Goal: Information Seeking & Learning: Find specific fact

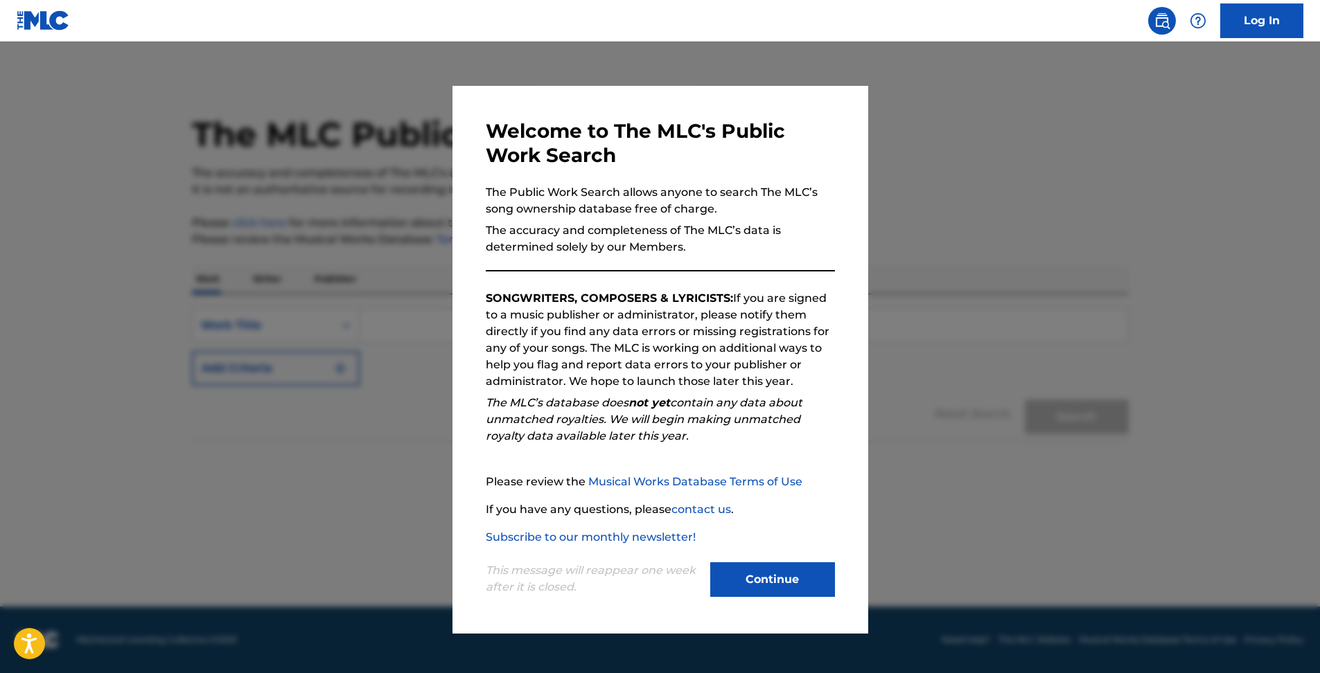
click at [786, 575] on button "Continue" at bounding box center [772, 580] width 125 height 35
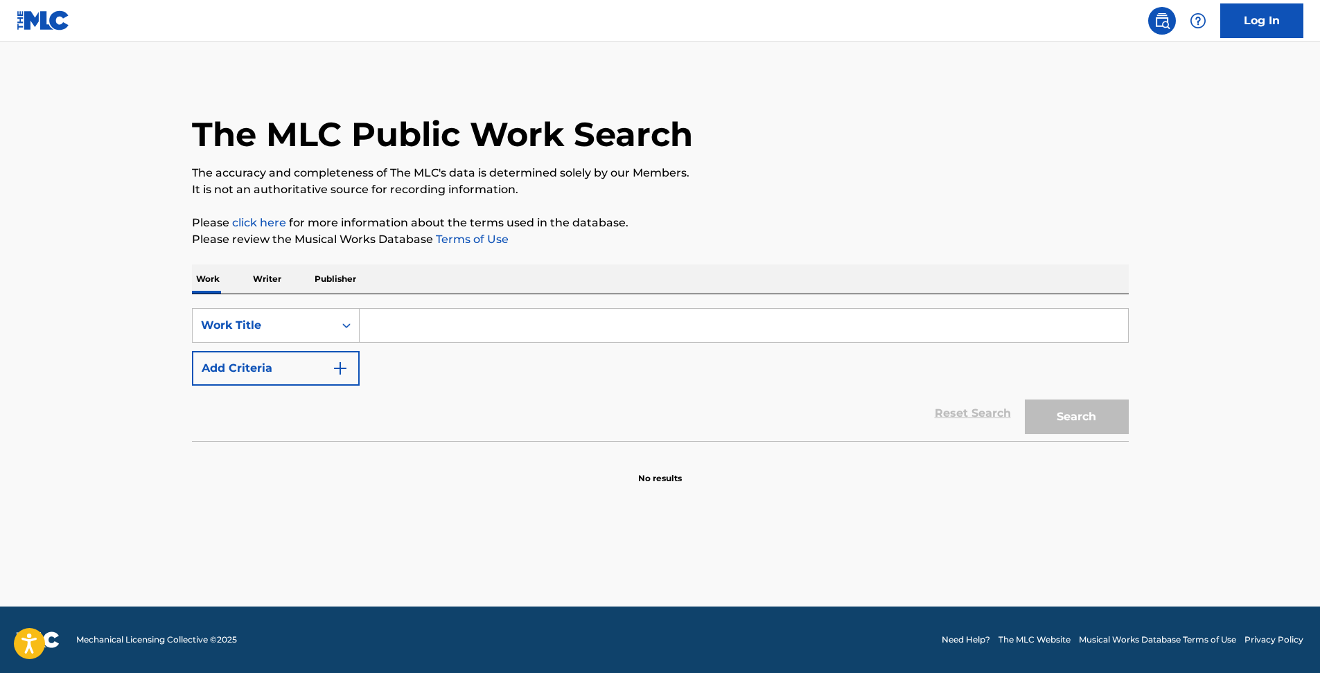
click at [266, 352] on button "Add Criteria" at bounding box center [276, 368] width 168 height 35
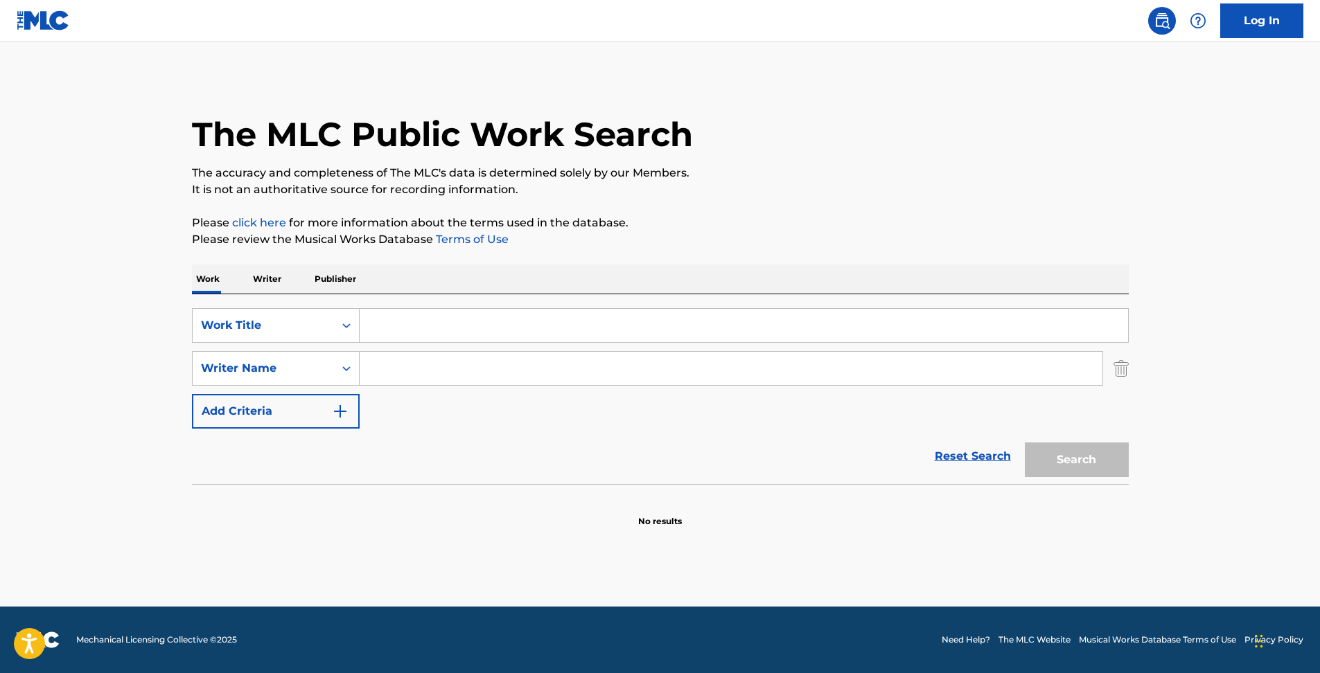
click at [396, 337] on input "Search Form" at bounding box center [744, 325] width 768 height 33
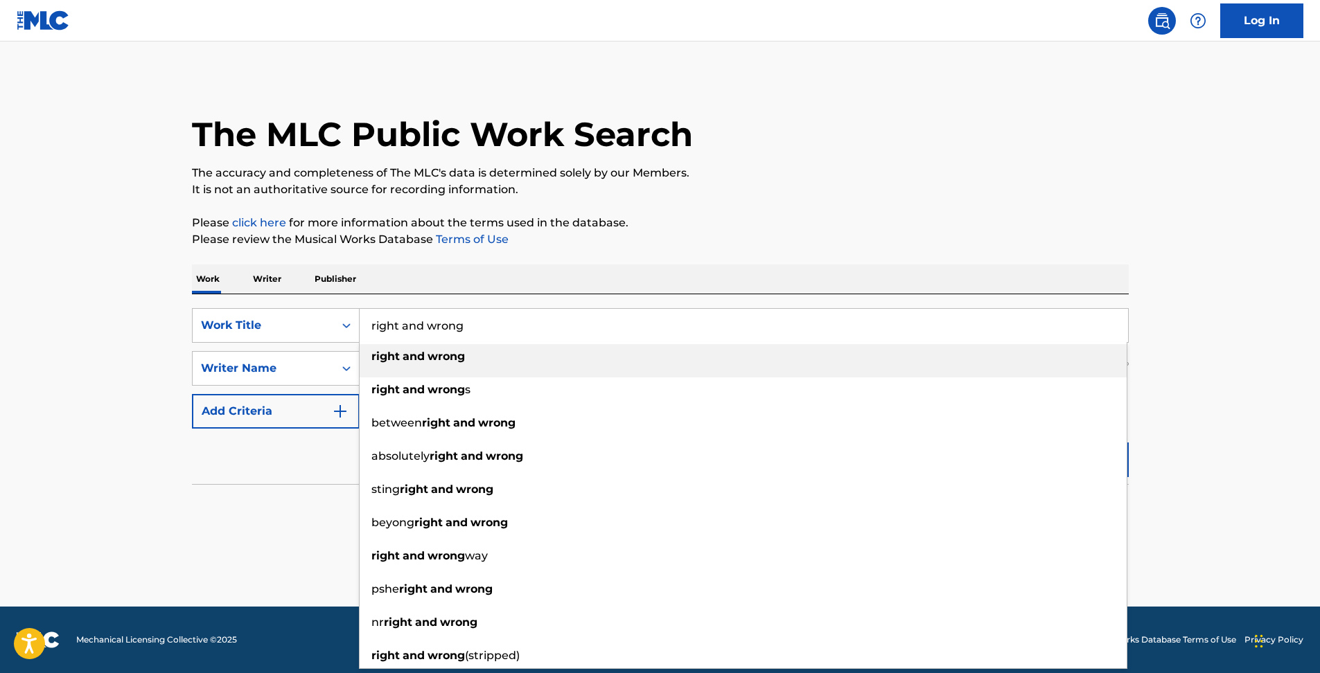
type input "right and wrong"
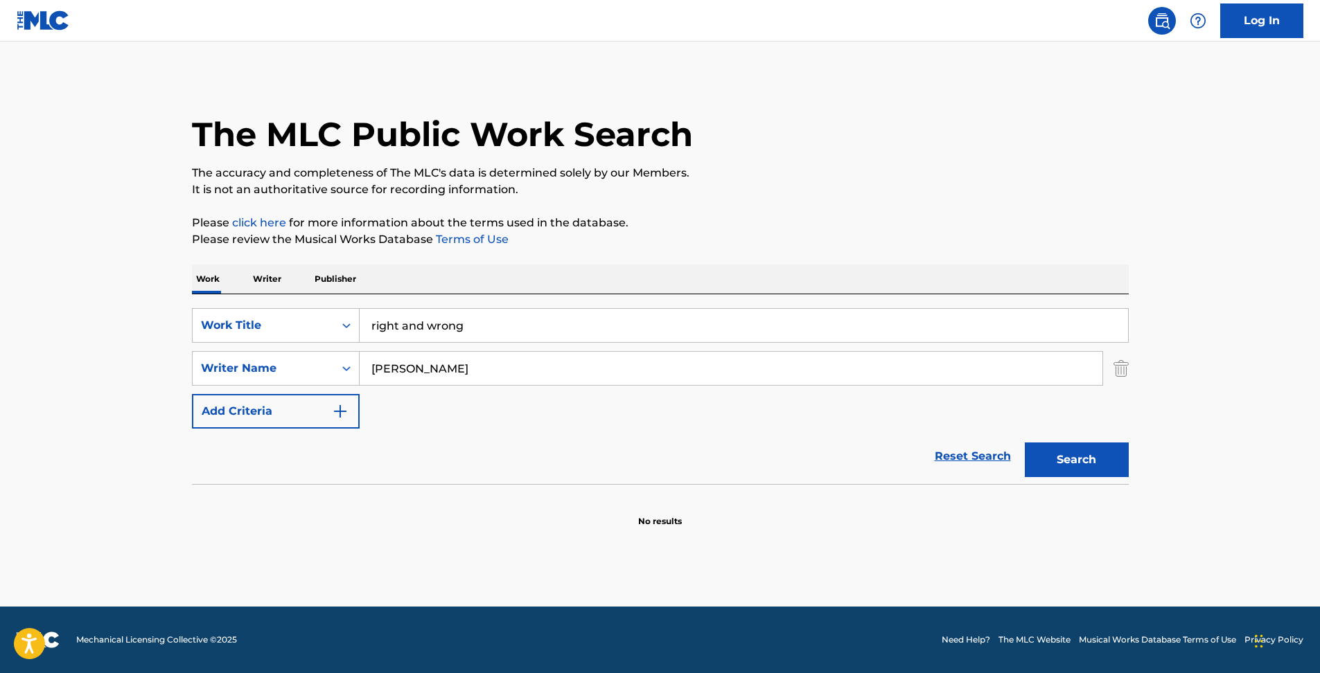
type input "[PERSON_NAME]"
click at [1025, 443] on button "Search" at bounding box center [1077, 460] width 104 height 35
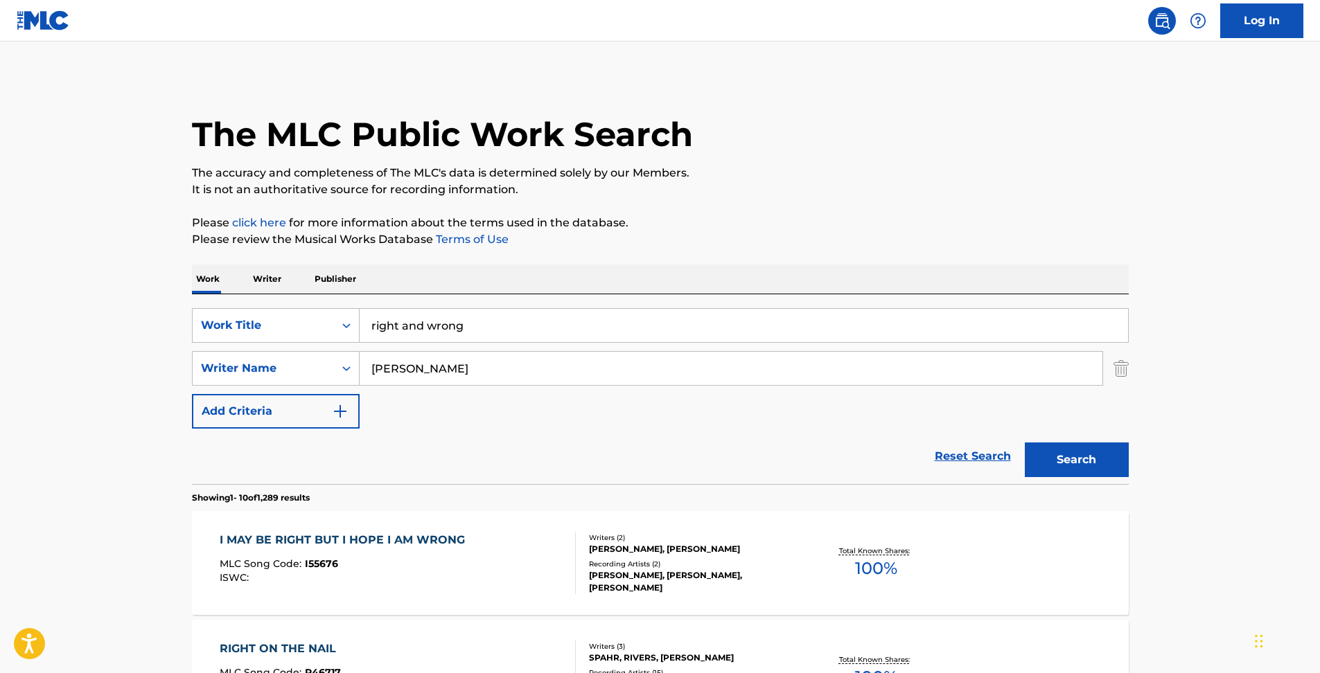
click at [543, 326] on input "right and wrong" at bounding box center [744, 325] width 768 height 33
click at [543, 326] on input "country girl country" at bounding box center [744, 325] width 768 height 33
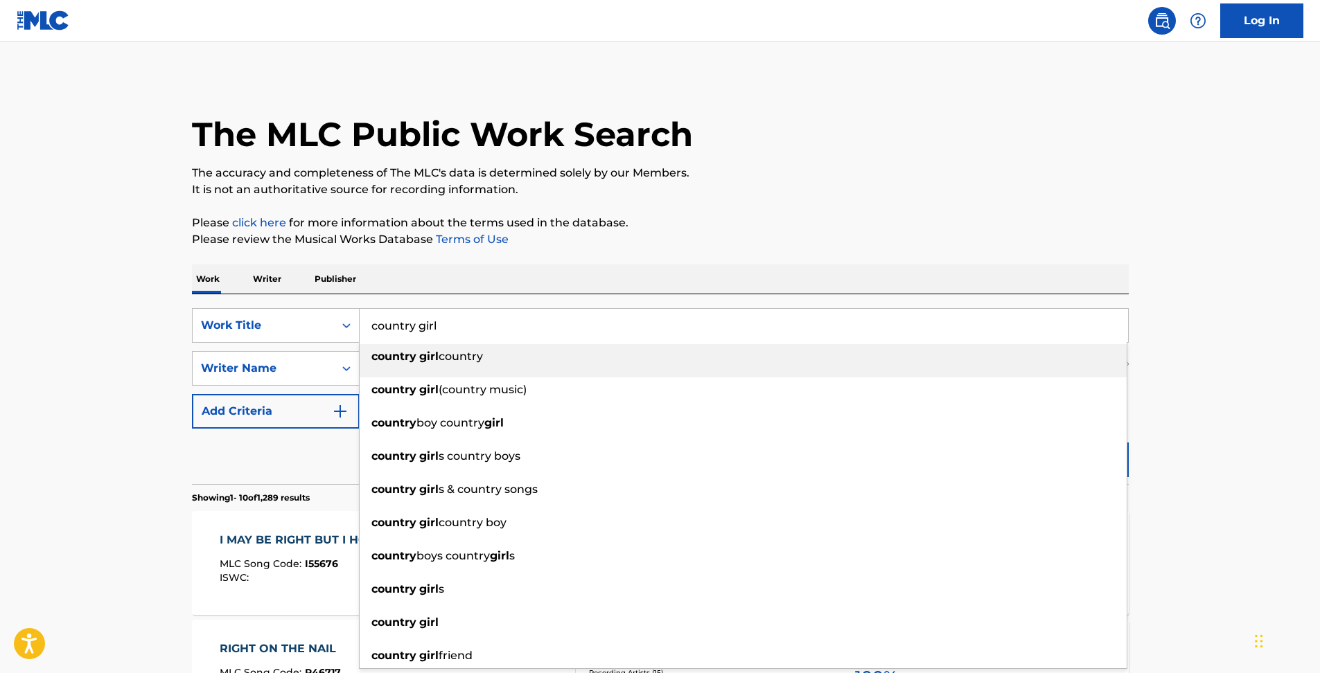
type input "country girl"
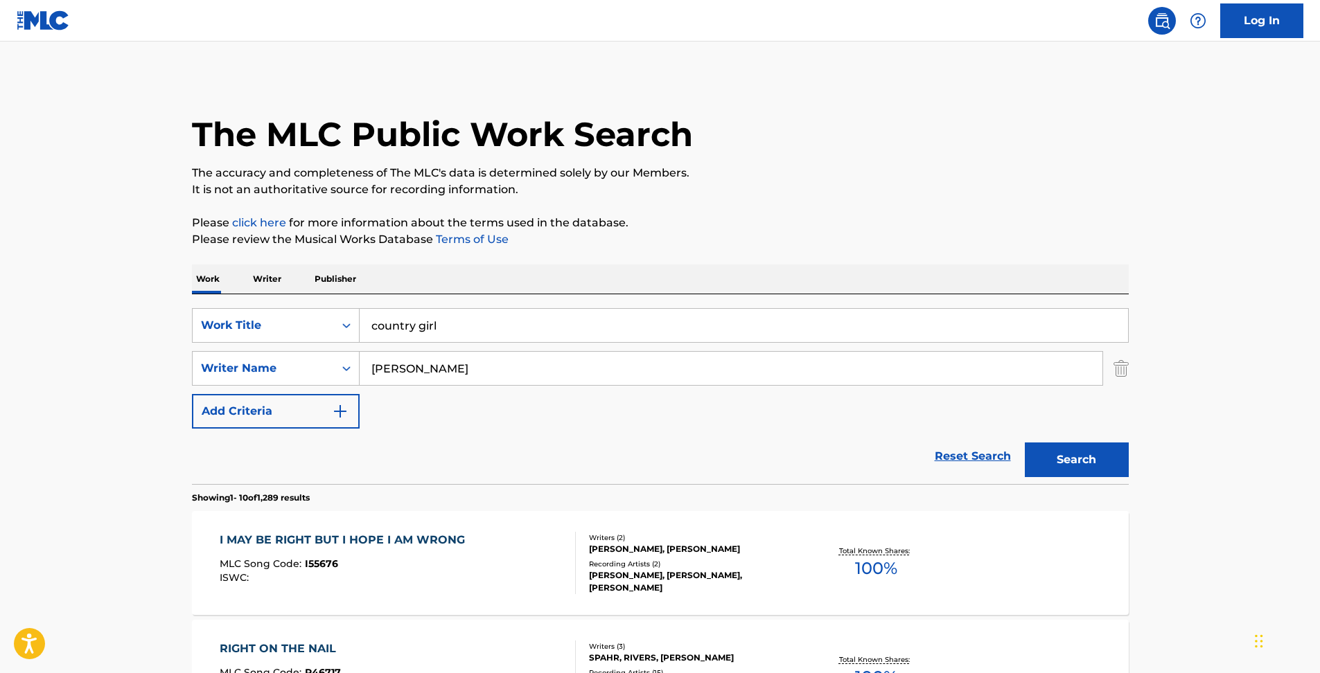
click at [1057, 464] on button "Search" at bounding box center [1077, 460] width 104 height 35
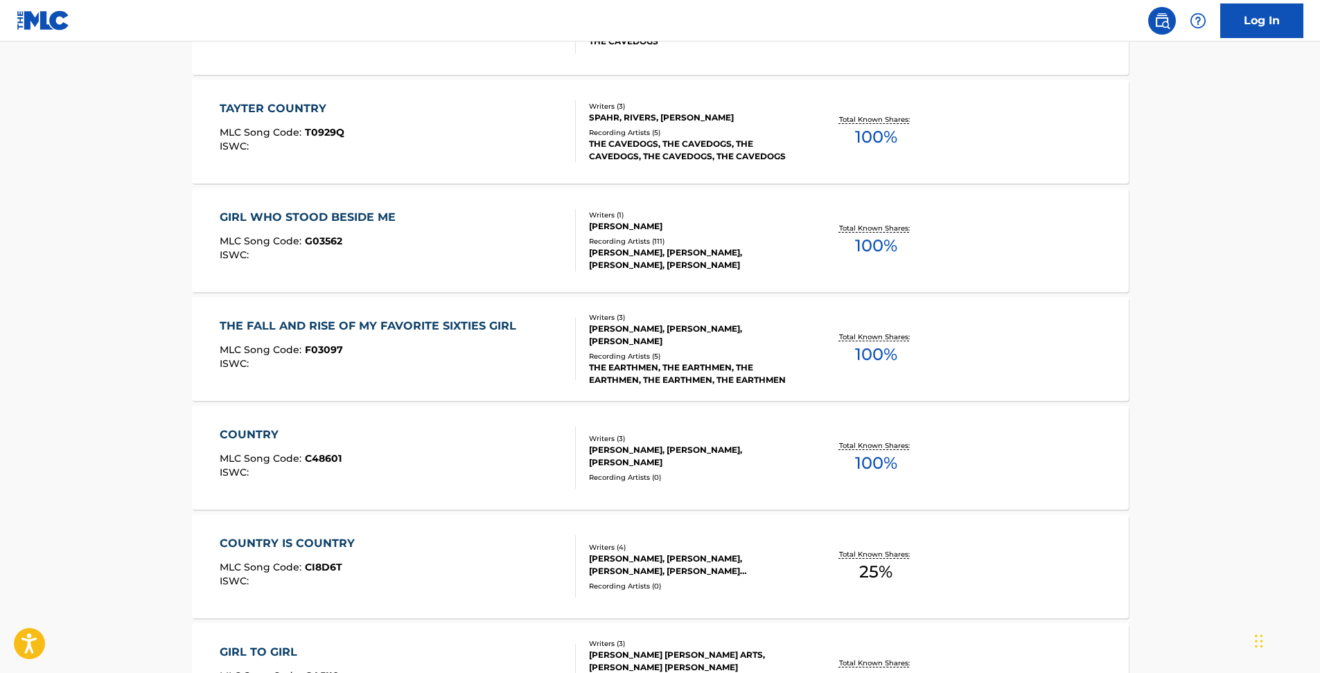
scroll to position [762, 0]
